Goal: Transaction & Acquisition: Purchase product/service

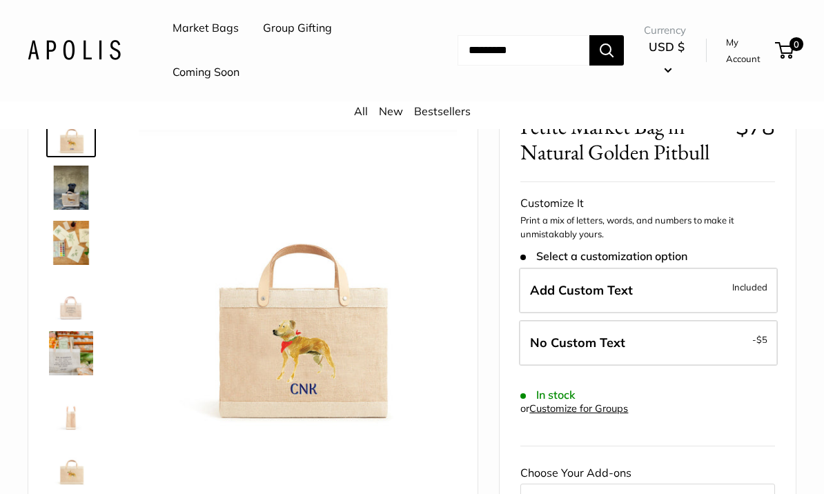
scroll to position [115, 0]
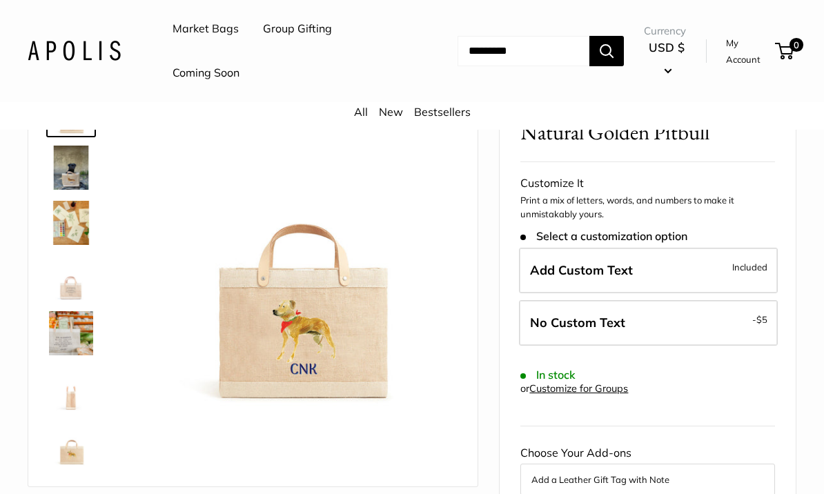
click at [75, 220] on img at bounding box center [71, 223] width 44 height 44
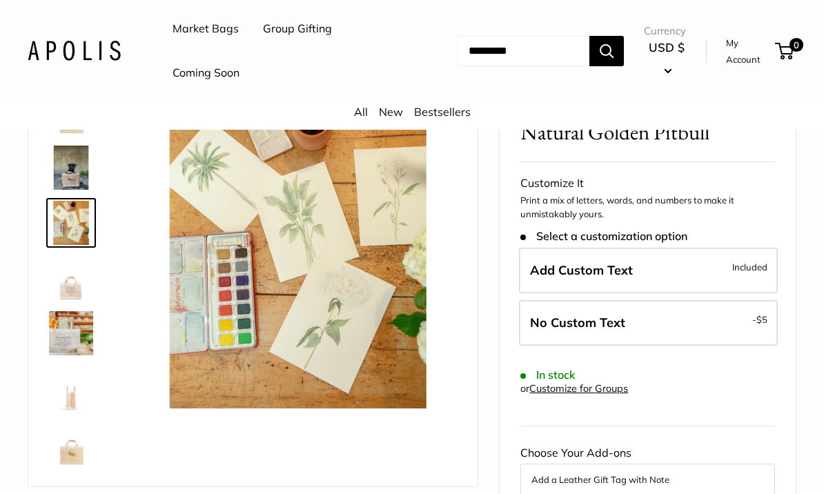
click at [72, 346] on img at bounding box center [71, 333] width 44 height 44
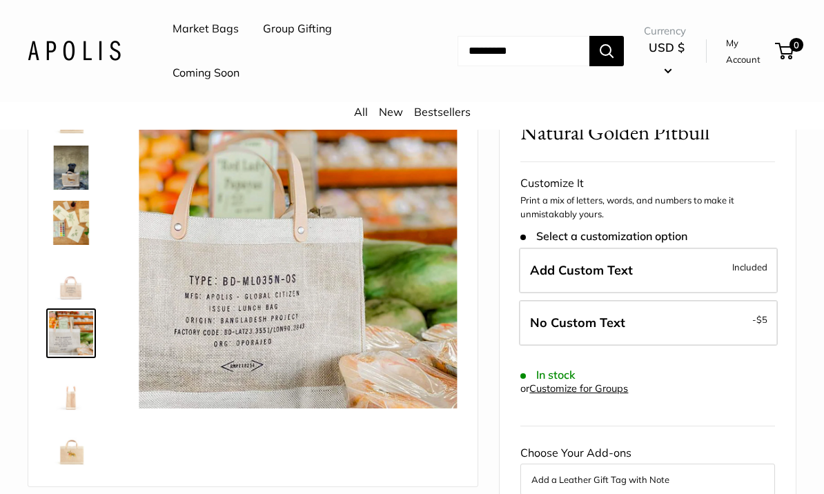
click at [76, 170] on img at bounding box center [71, 168] width 44 height 44
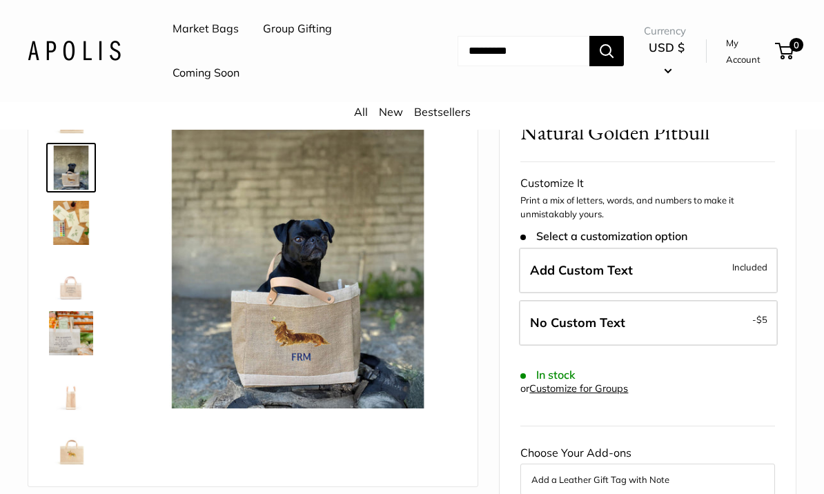
click at [72, 226] on img at bounding box center [71, 223] width 44 height 44
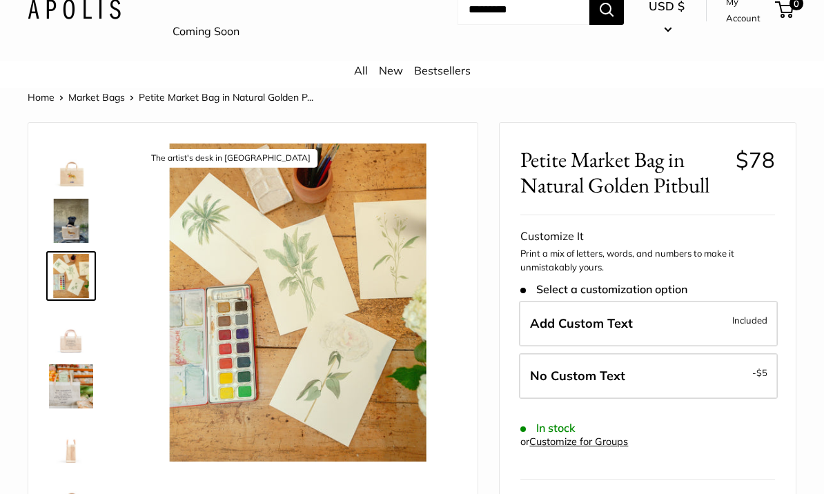
scroll to position [61, 0]
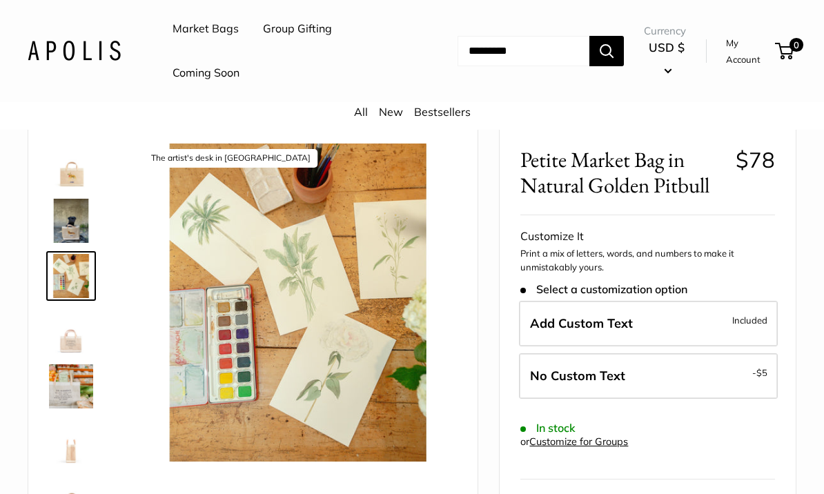
click at [65, 452] on img at bounding box center [71, 442] width 44 height 44
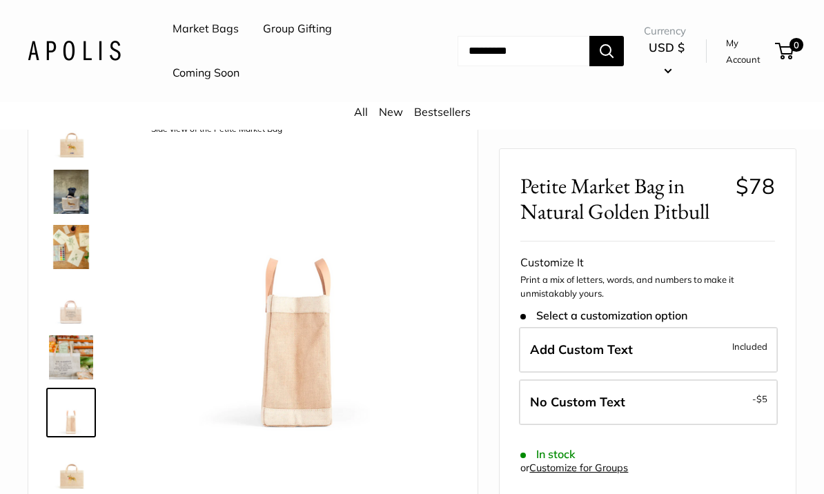
scroll to position [0, 0]
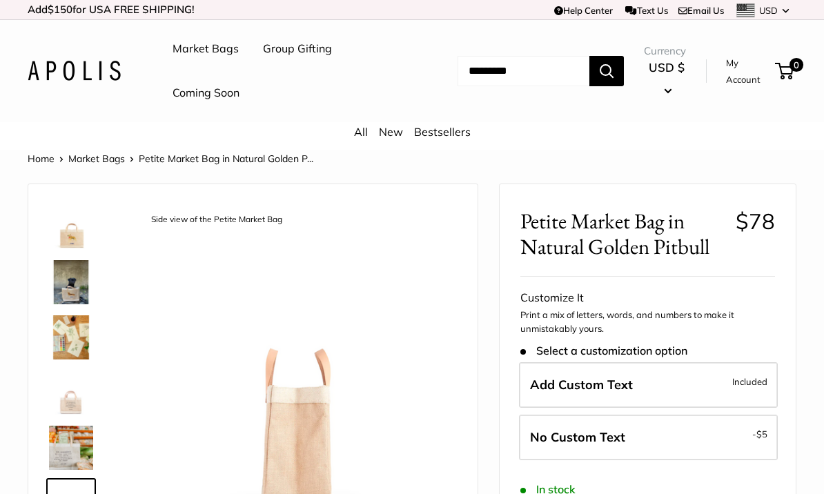
click at [217, 50] on link "Market Bags" at bounding box center [206, 49] width 66 height 21
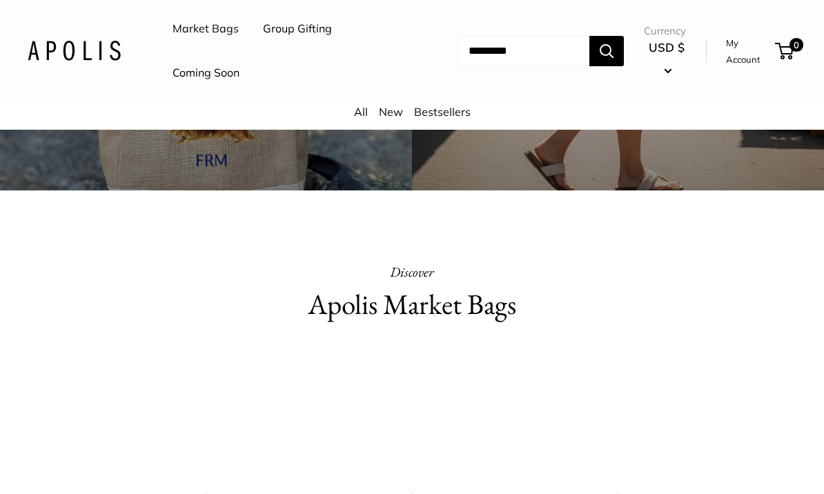
scroll to position [97, 0]
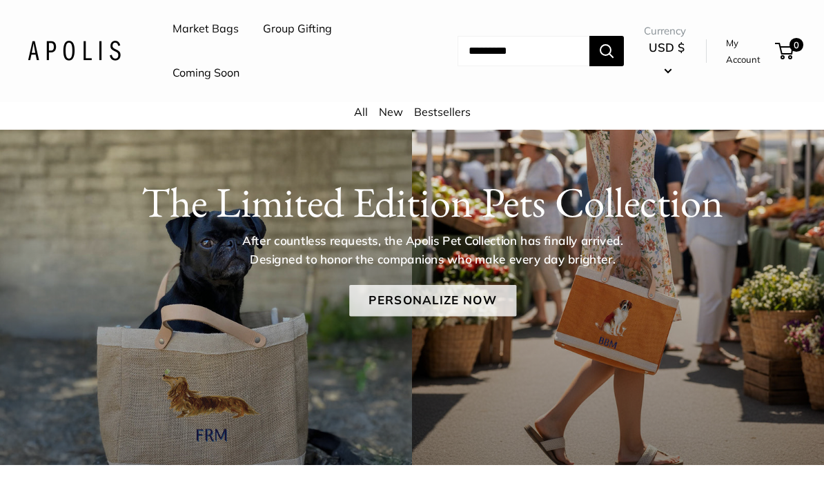
click at [477, 301] on link "Personalize Now" at bounding box center [432, 301] width 167 height 32
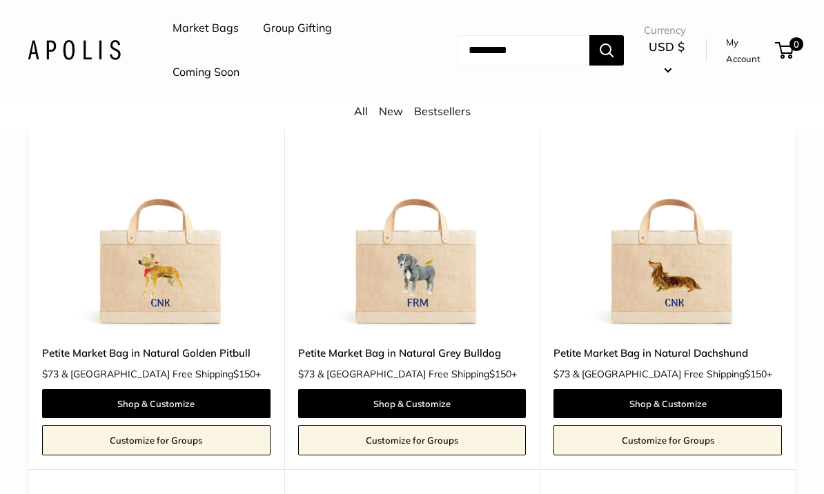
scroll to position [643, 0]
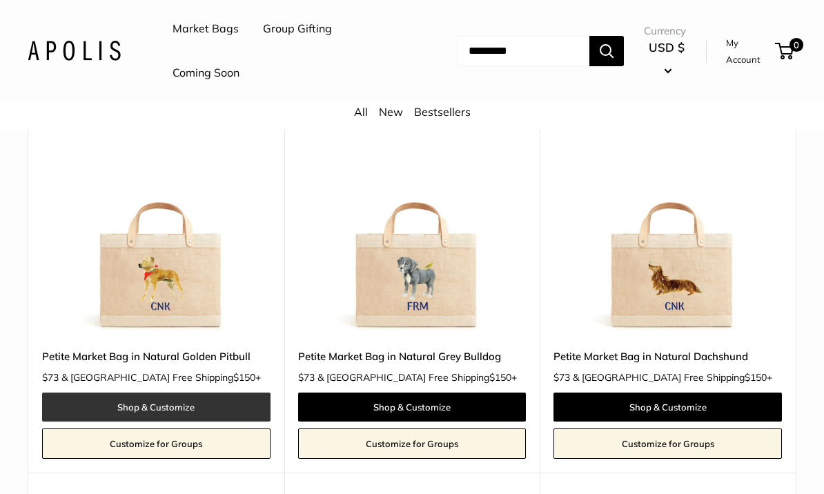
click at [194, 393] on link "Shop & Customize" at bounding box center [156, 407] width 228 height 29
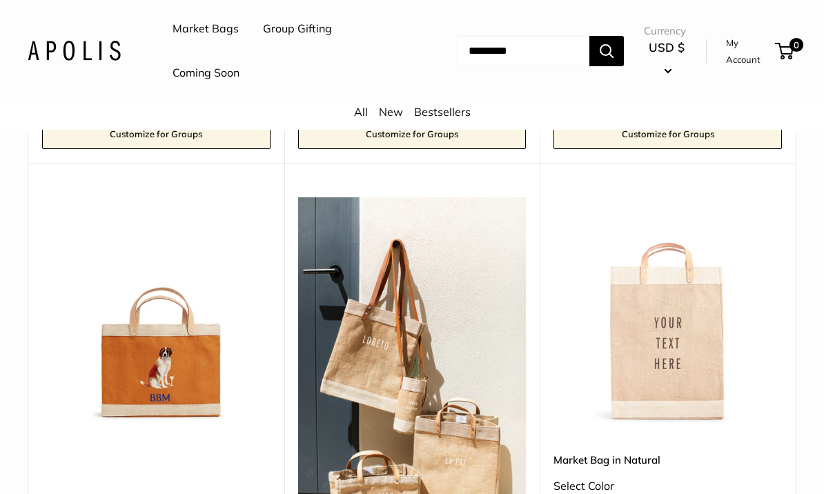
scroll to position [2203, 0]
